Goal: Transaction & Acquisition: Purchase product/service

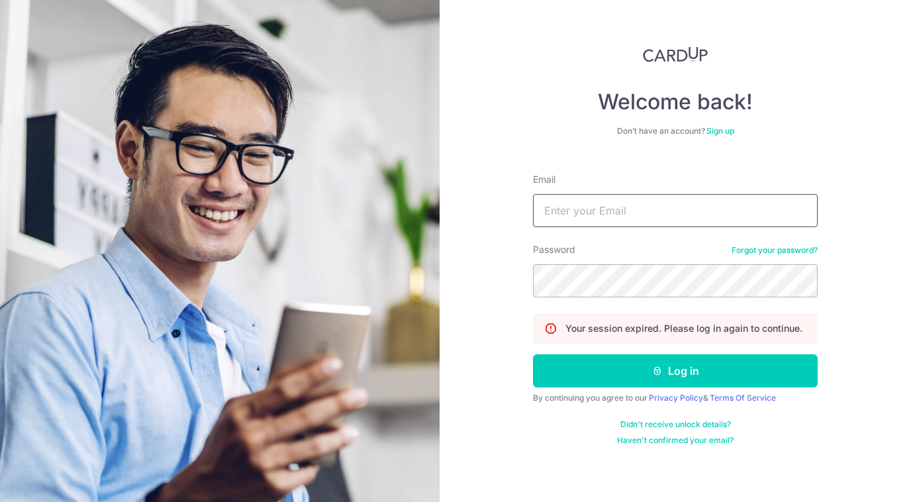
click at [597, 212] on input "Email" at bounding box center [675, 210] width 285 height 33
type input "yassy.chan@thedailytumble.com"
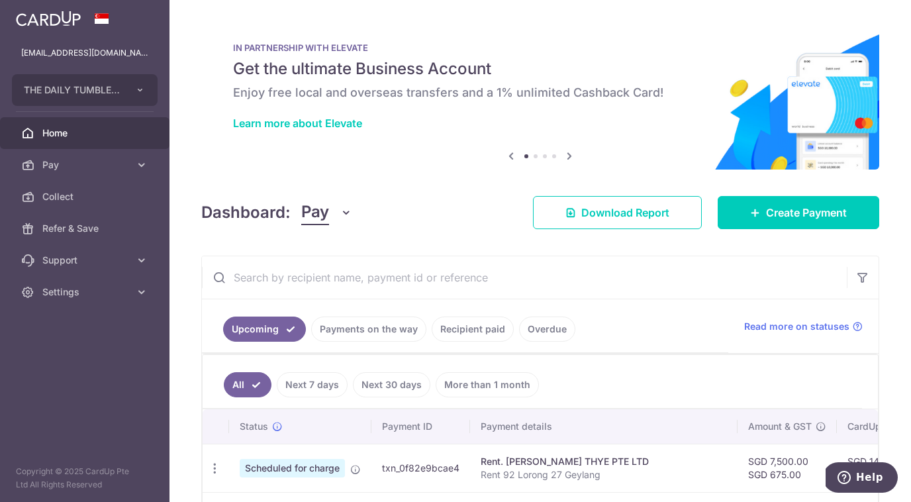
click at [682, 134] on body "[EMAIL_ADDRESS][DOMAIN_NAME] THE DAILY TUMBLE PTE. LTD. Add new company THE DAI…" at bounding box center [455, 251] width 911 height 502
click at [760, 216] on link "Create Payment" at bounding box center [797, 212] width 161 height 33
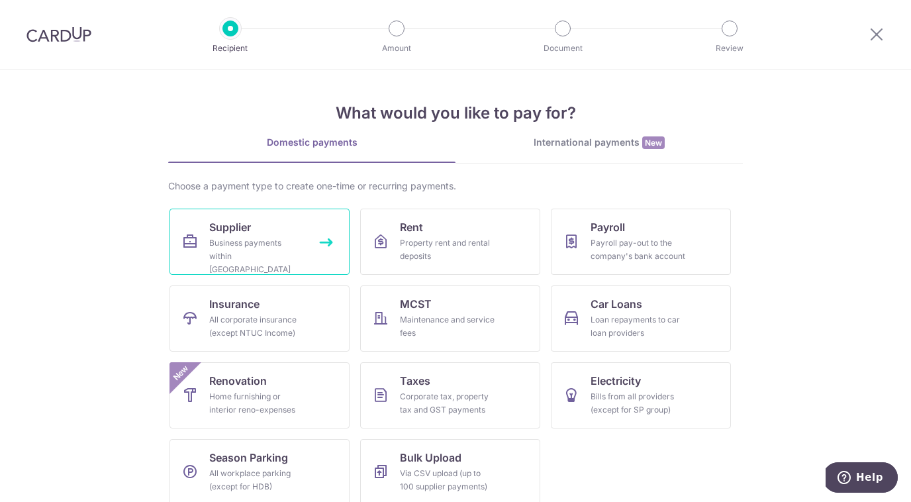
click at [302, 248] on div "Business payments within [GEOGRAPHIC_DATA]" at bounding box center [256, 256] width 95 height 40
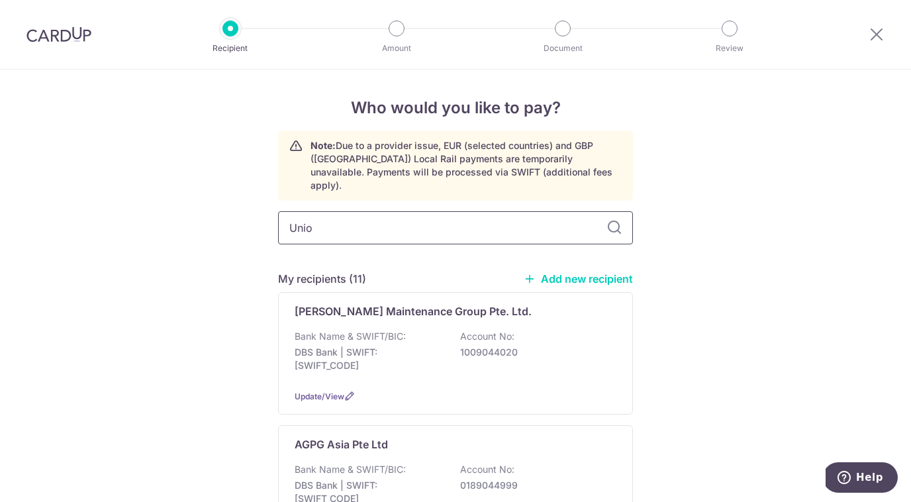
type input "Union"
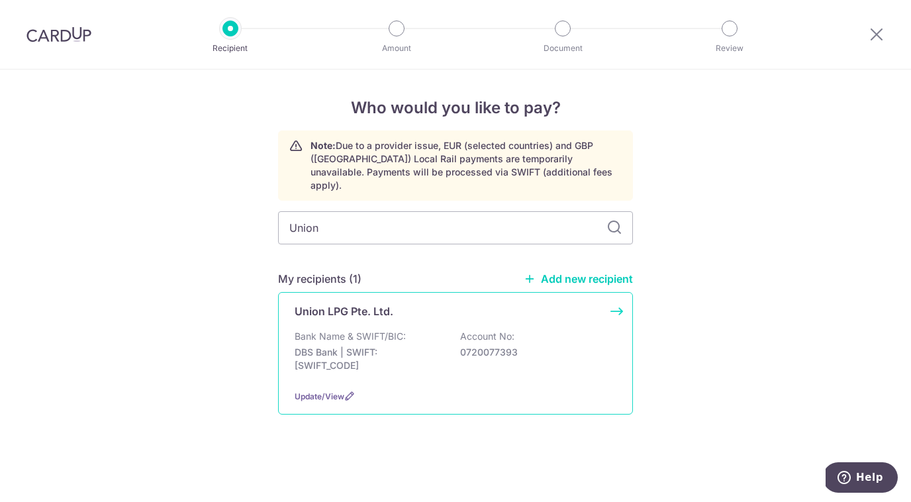
click at [375, 330] on p "Bank Name & SWIFT/BIC:" at bounding box center [349, 336] width 111 height 13
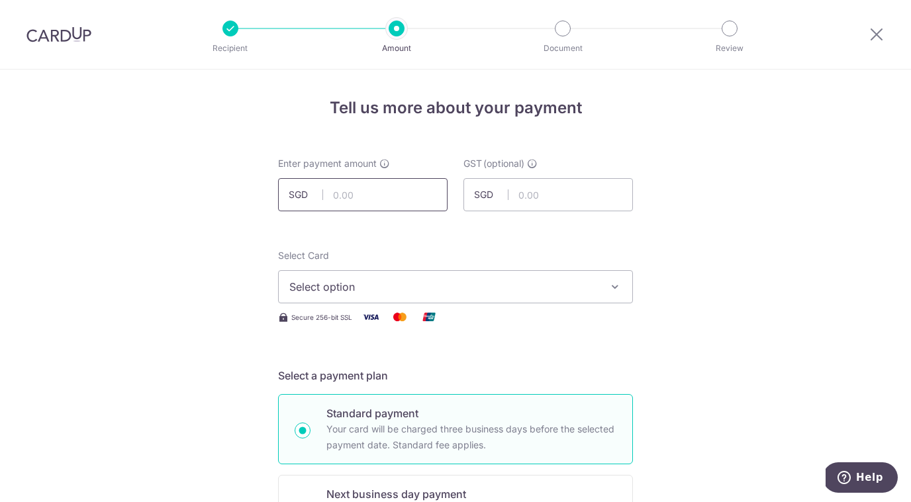
click at [334, 195] on input "text" at bounding box center [362, 194] width 169 height 33
type input "420.00"
type input "37.80"
click at [346, 285] on span "Select option" at bounding box center [443, 287] width 308 height 16
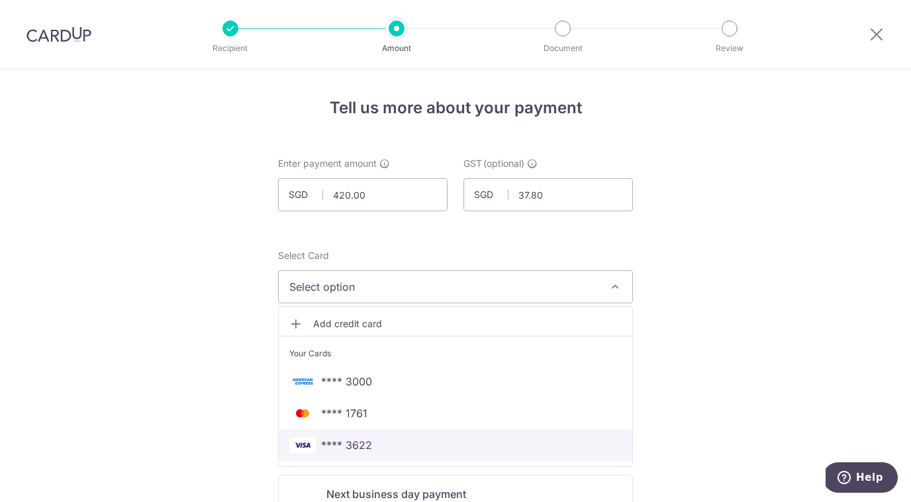
click at [363, 441] on span "**** 3622" at bounding box center [346, 445] width 51 height 16
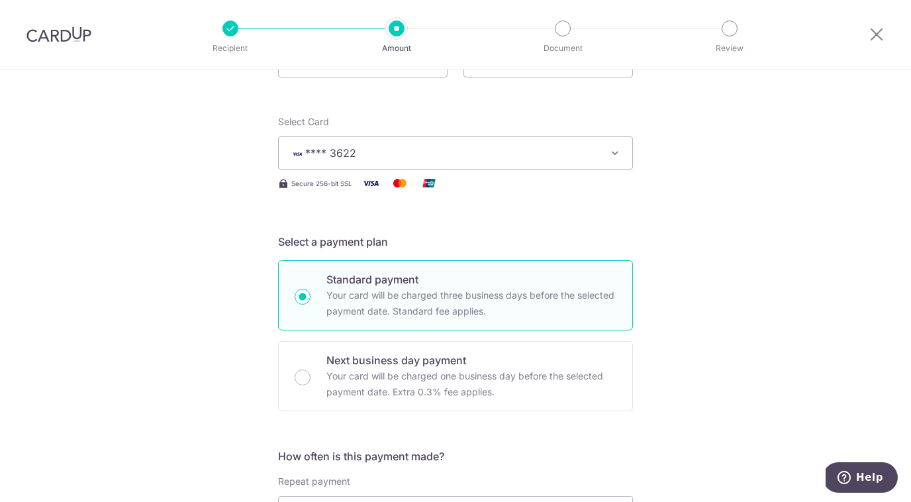
scroll to position [262, 0]
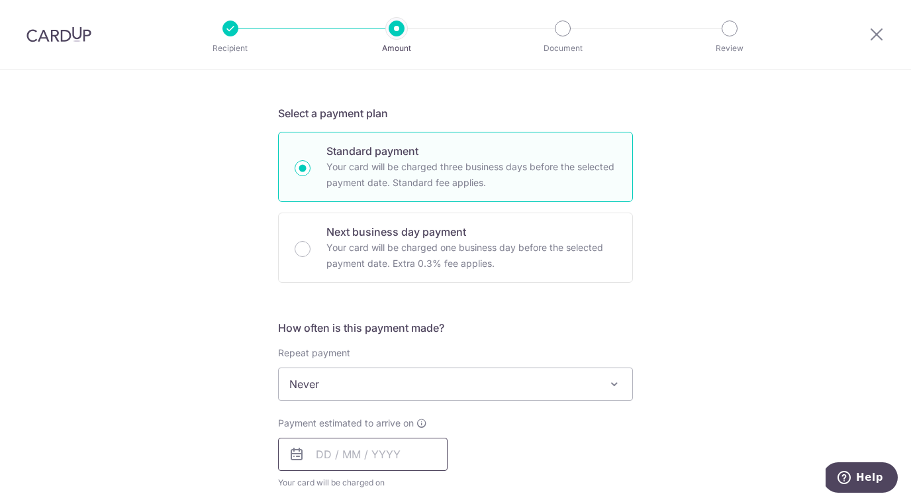
click at [406, 463] on input "text" at bounding box center [362, 453] width 169 height 33
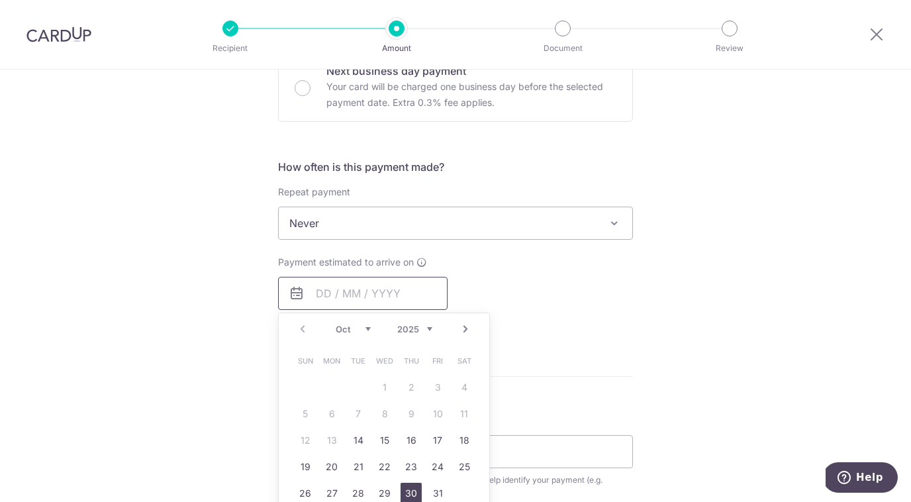
scroll to position [463, 0]
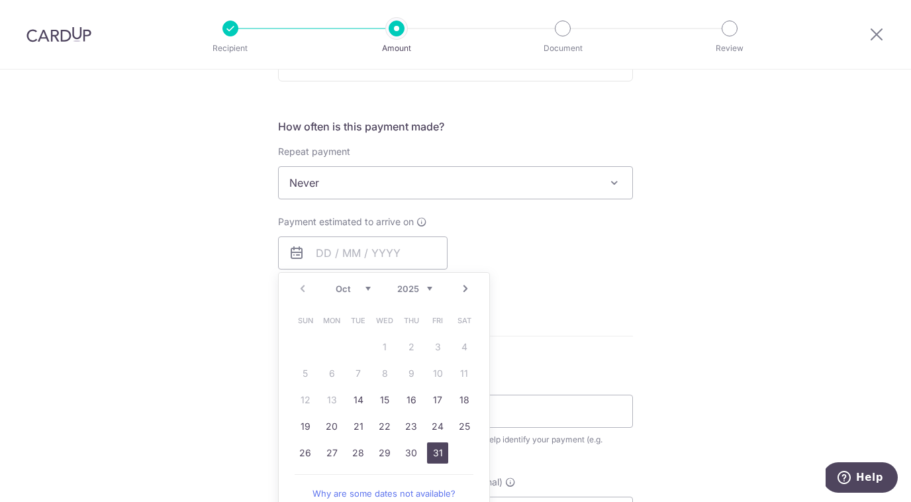
click at [436, 455] on link "31" at bounding box center [437, 452] width 21 height 21
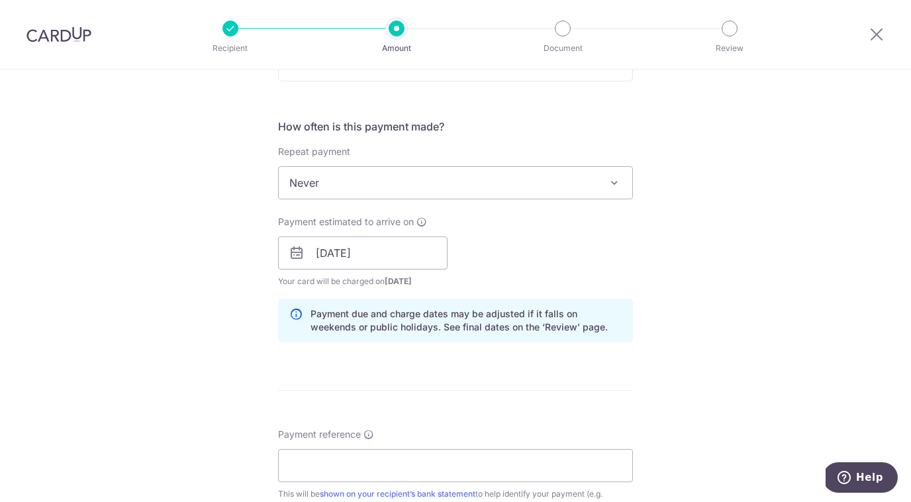
click at [487, 251] on div "Payment estimated to arrive on 31/10/2025 Prev Next Oct Nov Dec 2025 2026 2027 …" at bounding box center [455, 251] width 371 height 73
click at [417, 261] on input "31/10/2025" at bounding box center [362, 252] width 169 height 33
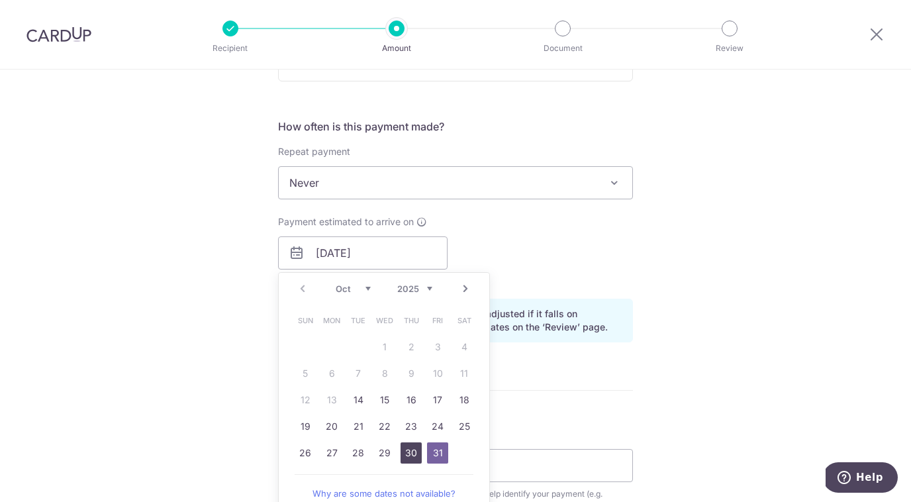
click at [413, 451] on link "30" at bounding box center [410, 452] width 21 height 21
type input "30/10/2025"
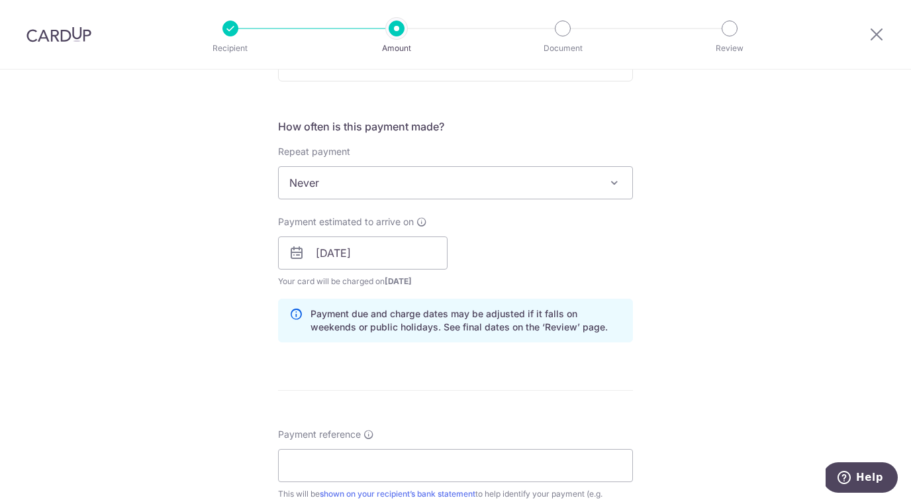
click at [514, 267] on div "Payment estimated to arrive on 30/10/2025 Prev Next Oct Nov Dec 2025 2026 2027 …" at bounding box center [455, 251] width 371 height 73
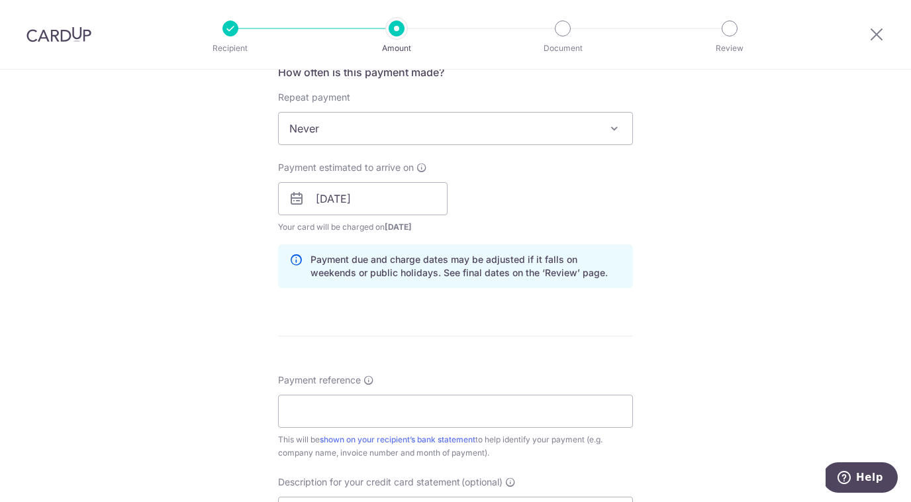
scroll to position [557, 0]
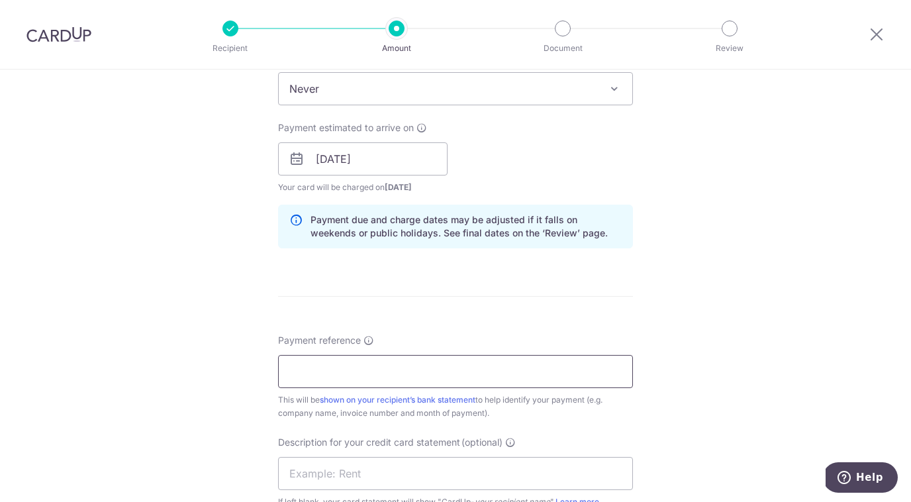
click at [381, 379] on input "Payment reference" at bounding box center [455, 371] width 355 height 33
paste input "RI073007"
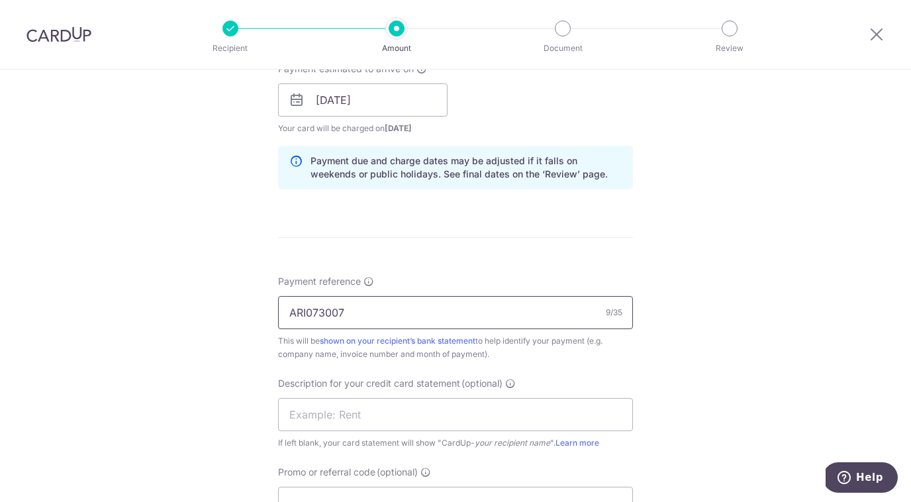
scroll to position [640, 0]
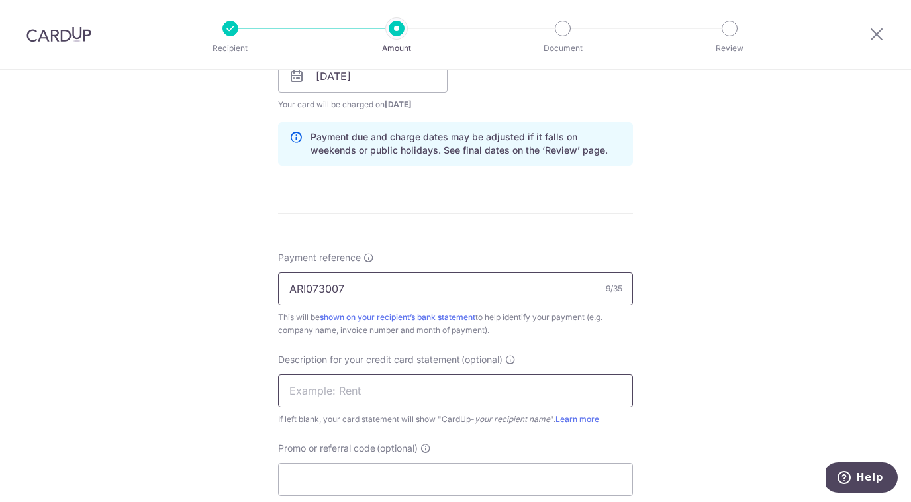
type input "ARI073007"
click at [356, 394] on input "text" at bounding box center [455, 390] width 355 height 33
type input "Union Sept"
click at [144, 369] on div "Tell us more about your payment Enter payment amount SGD 420.00 420.00 GST (opt…" at bounding box center [455, 100] width 911 height 1340
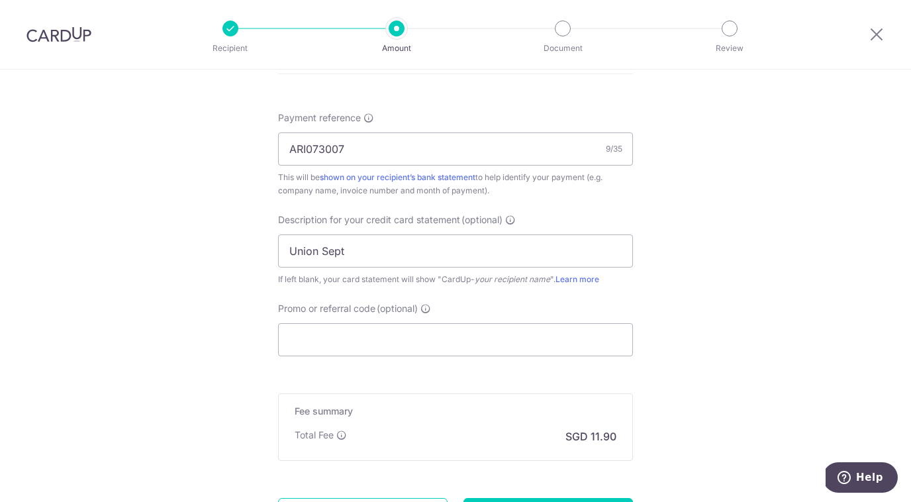
scroll to position [793, 0]
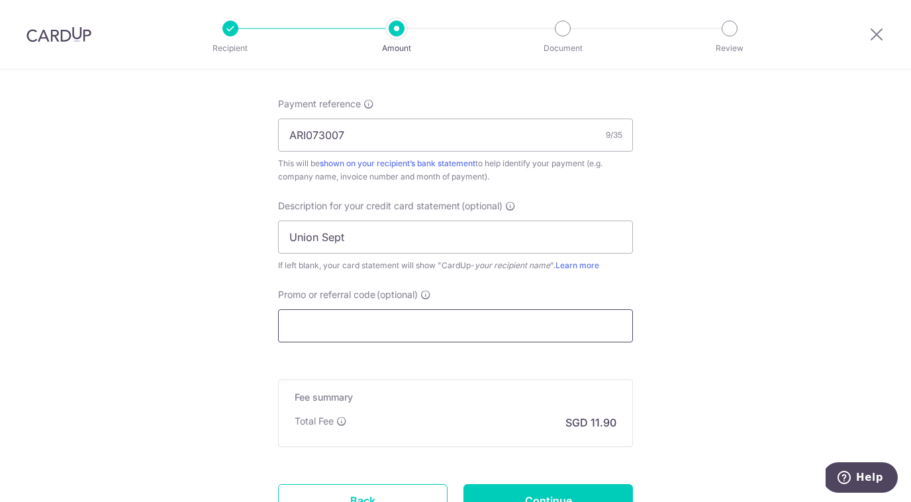
click at [330, 324] on input "Promo or referral code (optional)" at bounding box center [455, 325] width 355 height 33
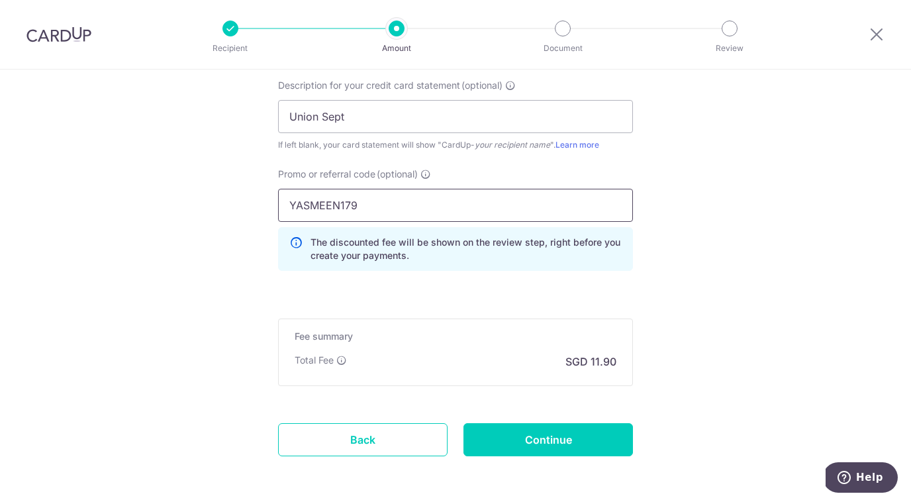
scroll to position [968, 0]
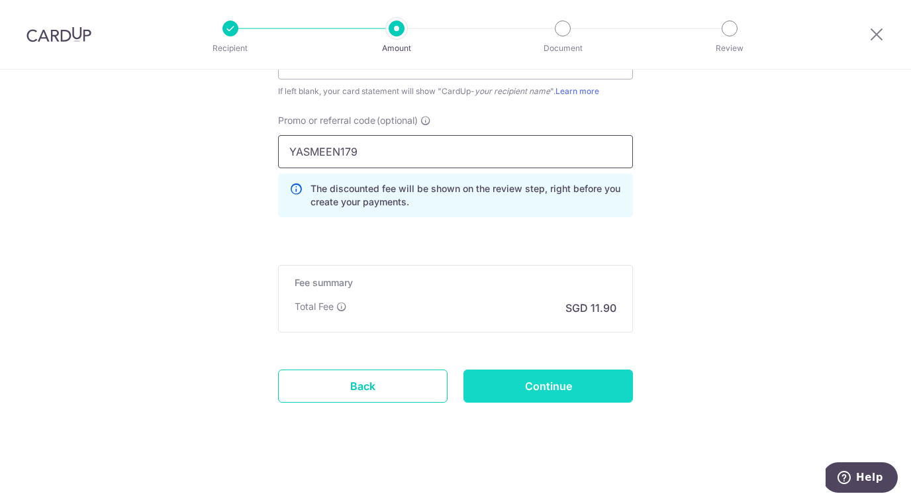
type input "YASMEEN179"
click at [528, 390] on input "Continue" at bounding box center [547, 385] width 169 height 33
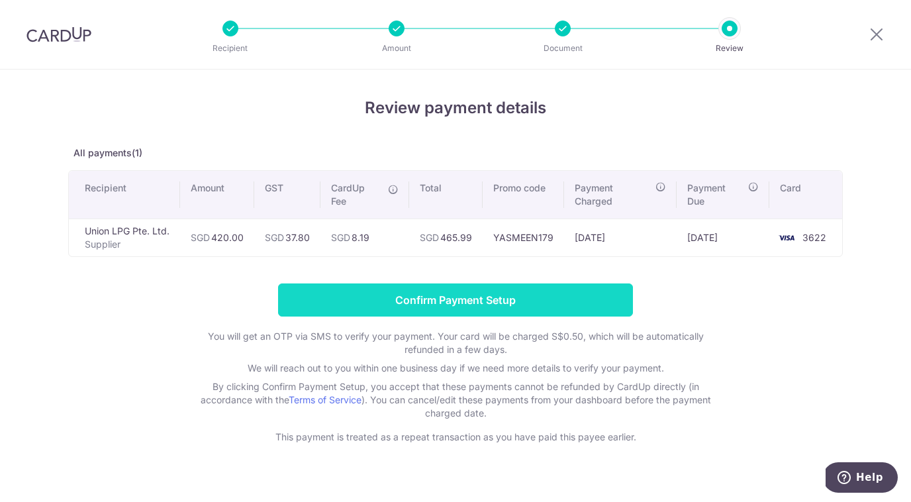
click at [520, 306] on input "Confirm Payment Setup" at bounding box center [455, 299] width 355 height 33
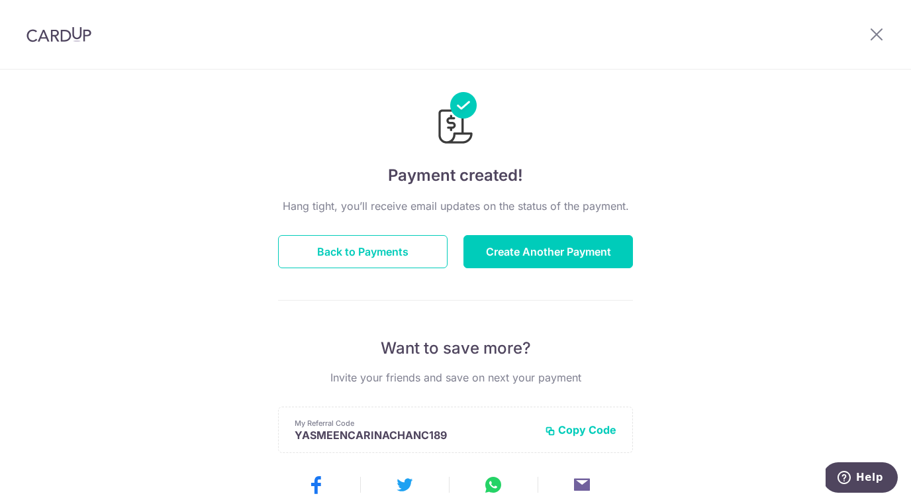
scroll to position [15, 0]
click at [422, 257] on button "Back to Payments" at bounding box center [362, 250] width 169 height 33
